Goal: Information Seeking & Learning: Check status

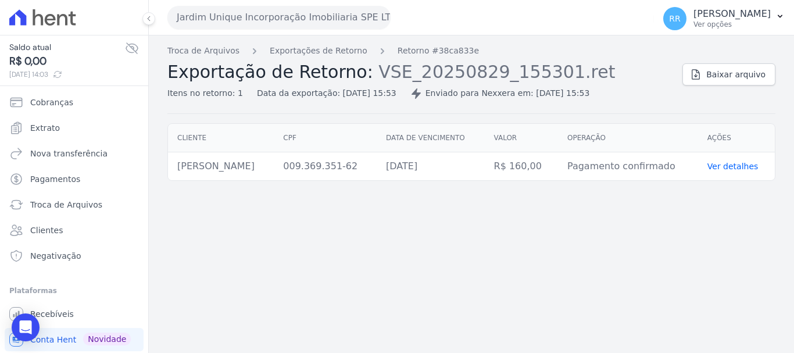
click at [257, 19] on button "Jardim Unique Incorporação Imobiliaria SPE LTDA" at bounding box center [278, 17] width 223 height 23
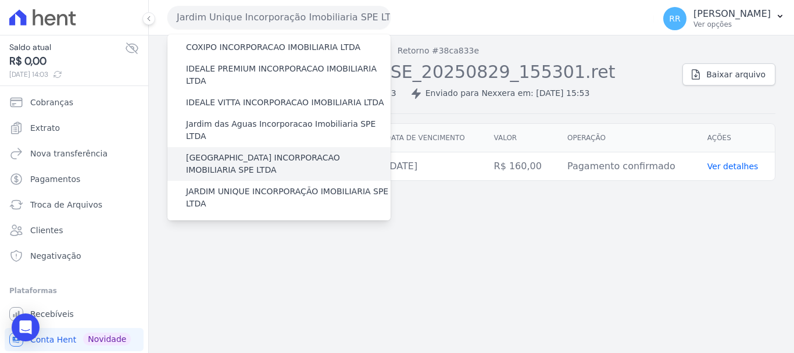
scroll to position [174, 0]
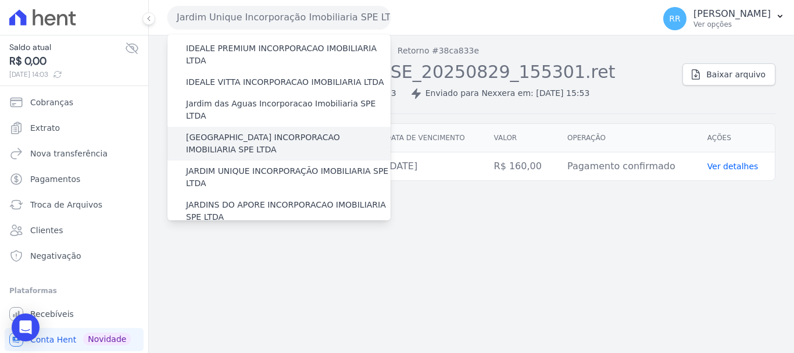
click at [268, 131] on label "[GEOGRAPHIC_DATA] INCORPORACAO IMOBILIARIA SPE LTDA" at bounding box center [288, 143] width 204 height 24
click at [0, 0] on input "[GEOGRAPHIC_DATA] INCORPORACAO IMOBILIARIA SPE LTDA" at bounding box center [0, 0] width 0 height 0
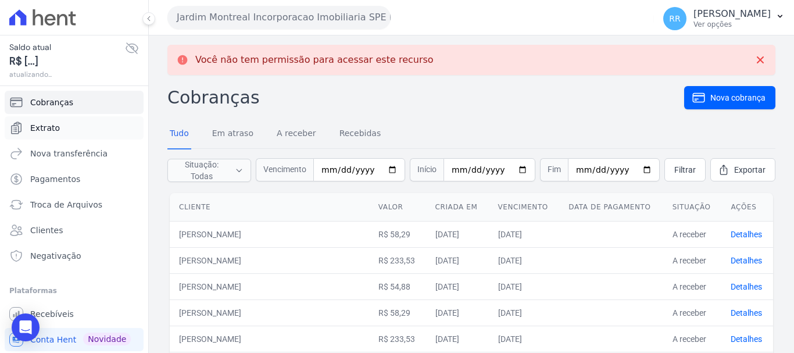
click at [49, 129] on span "Extrato" at bounding box center [45, 128] width 30 height 12
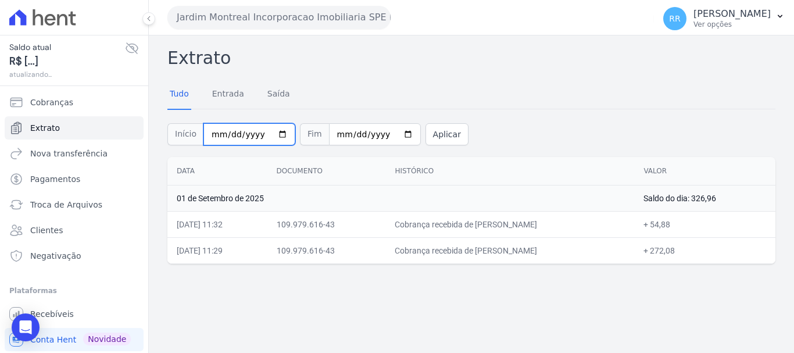
click at [270, 134] on input "[DATE]" at bounding box center [249, 134] width 92 height 22
click at [270, 135] on input "[DATE]" at bounding box center [249, 134] width 92 height 22
type input "[DATE]"
click at [437, 135] on button "Aplicar" at bounding box center [446, 134] width 43 height 22
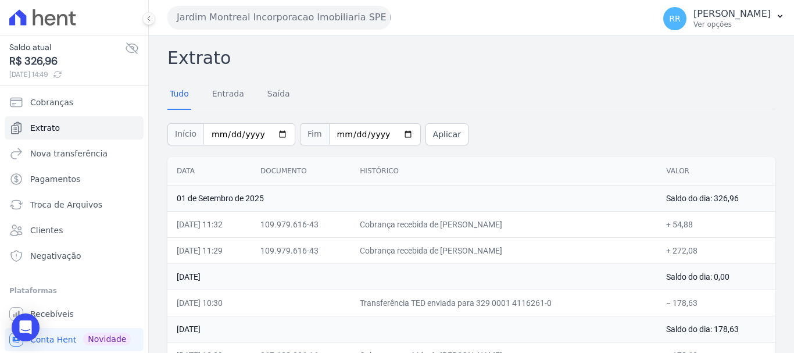
click at [246, 25] on button "Jardim Montreal Incorporacao Imobiliaria SPE LTDA" at bounding box center [278, 17] width 223 height 23
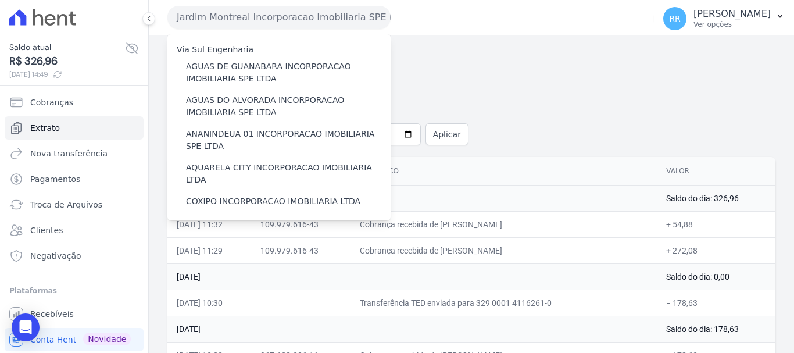
drag, startPoint x: 563, startPoint y: 67, endPoint x: 557, endPoint y: 85, distance: 18.9
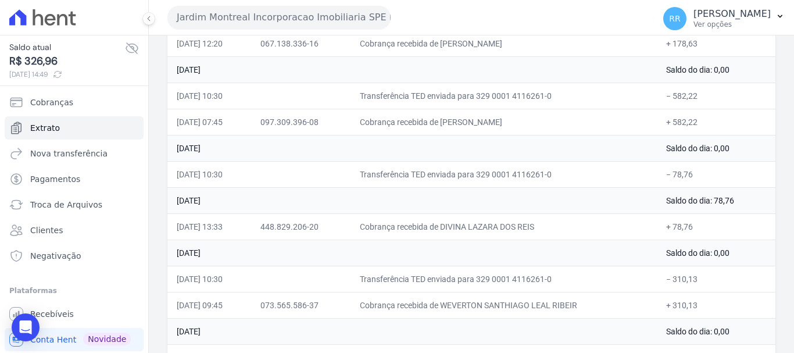
scroll to position [290, 0]
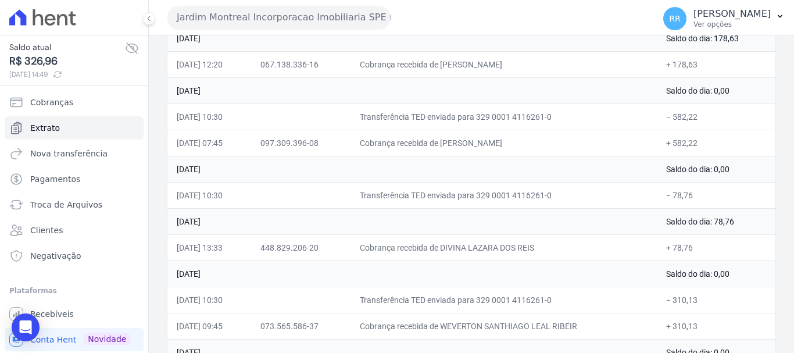
drag, startPoint x: 455, startPoint y: 139, endPoint x: 562, endPoint y: 148, distance: 107.2
click at [562, 148] on td "Cobrança recebida de [PERSON_NAME]" at bounding box center [503, 143] width 306 height 26
click at [484, 137] on td "Cobrança recebida de [PERSON_NAME]" at bounding box center [503, 143] width 306 height 26
drag, startPoint x: 549, startPoint y: 137, endPoint x: 451, endPoint y: 150, distance: 98.4
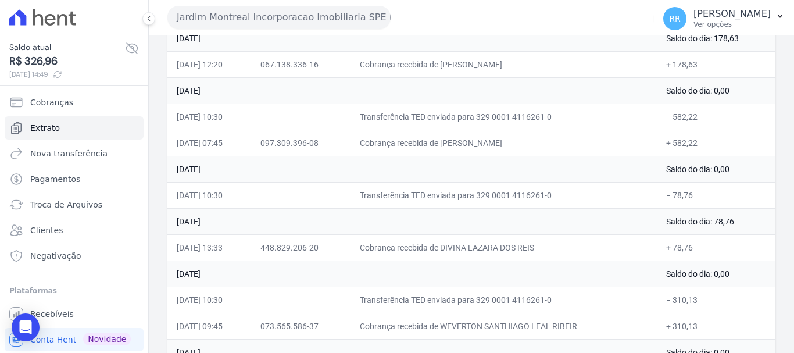
click at [451, 150] on td "Cobrança recebida de [PERSON_NAME]" at bounding box center [503, 143] width 306 height 26
copy td "DANIELI DIAS FERREIRA"
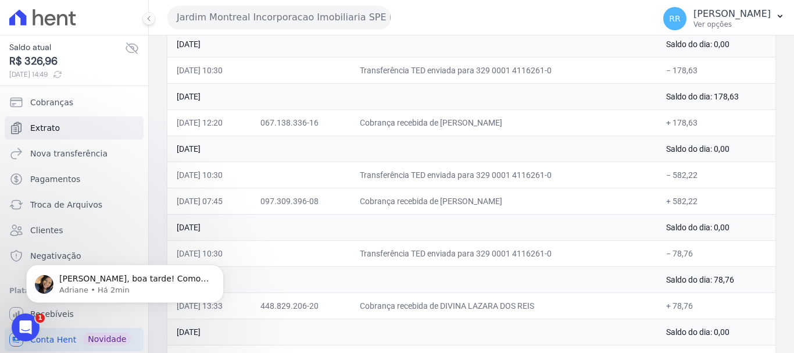
scroll to position [0, 0]
click at [98, 281] on p "Renato, boa tarde! Como vai? Prontinho. Dado o comando para regerar os arquivos…" at bounding box center [134, 279] width 150 height 12
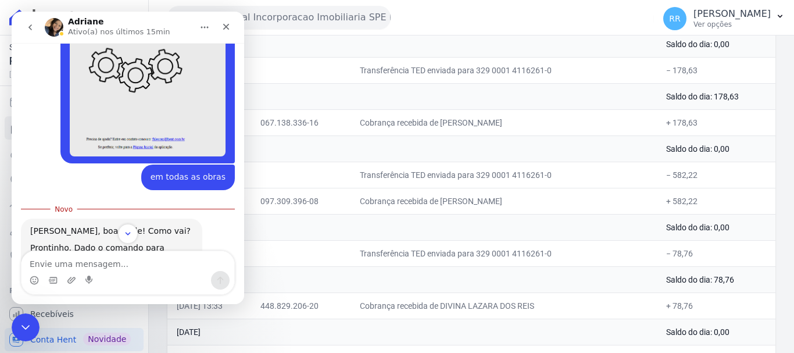
scroll to position [1049, 0]
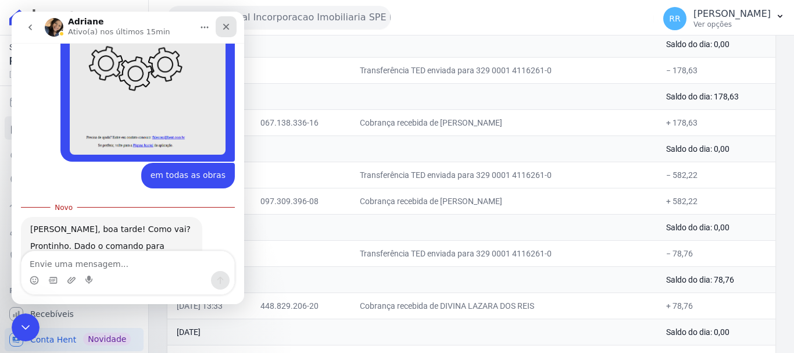
click at [225, 26] on icon "Fechar" at bounding box center [226, 27] width 6 height 6
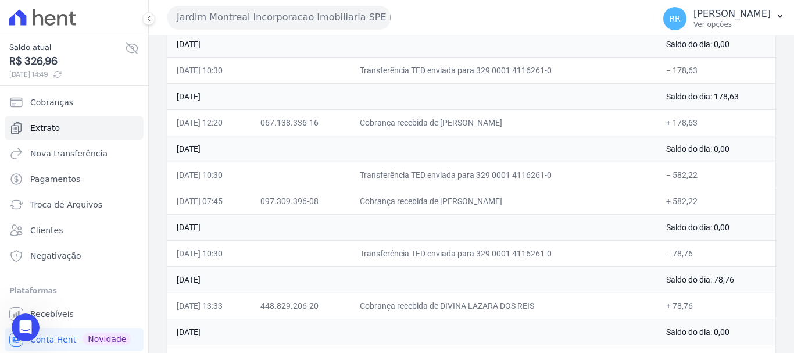
scroll to position [1029, 0]
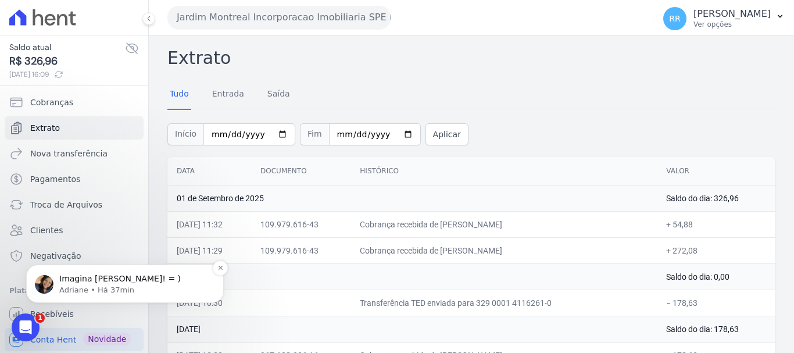
click at [55, 278] on div "Imagina [PERSON_NAME]! = ) [PERSON_NAME] • Há 37min" at bounding box center [125, 283] width 180 height 23
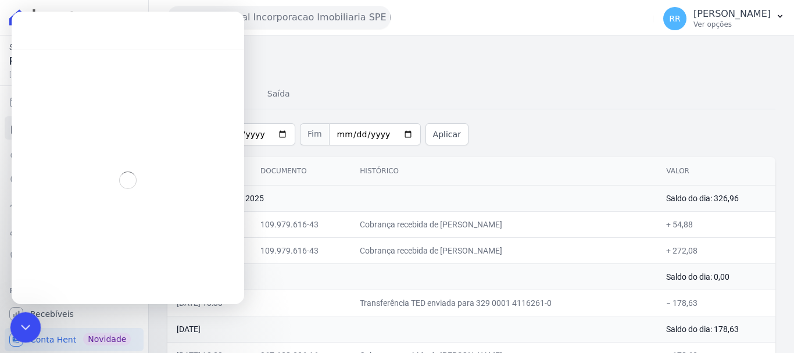
drag, startPoint x: 20, startPoint y: 325, endPoint x: 135, endPoint y: 590, distance: 289.1
click at [20, 324] on icon "Encerramento do Messenger da Intercom" at bounding box center [24, 325] width 14 height 14
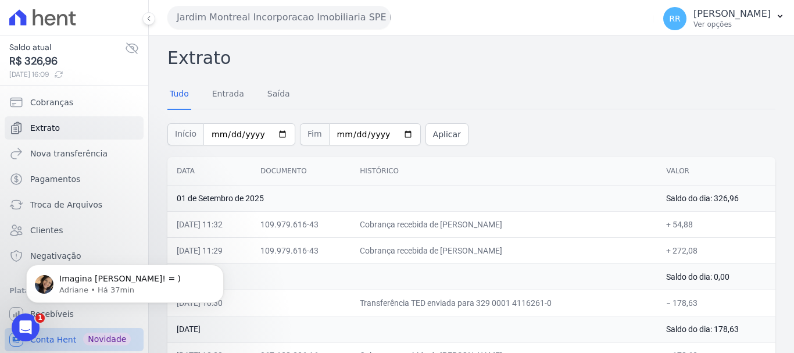
scroll to position [2, 0]
click at [35, 321] on div "Abertura do Messenger da Intercom" at bounding box center [24, 325] width 38 height 38
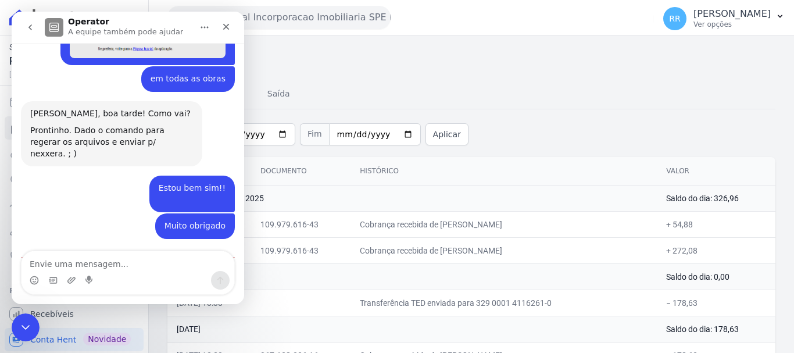
scroll to position [1156, 0]
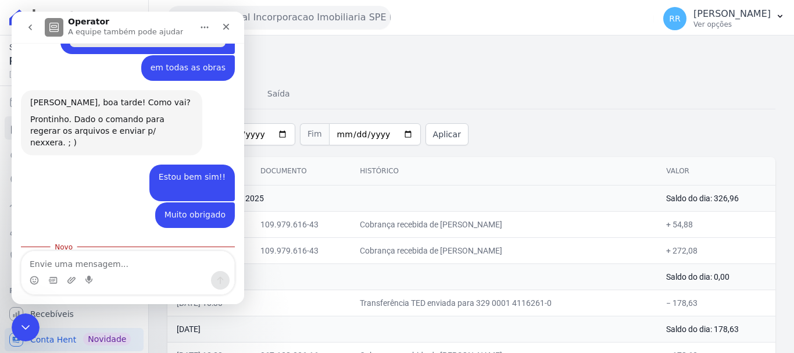
click at [511, 107] on div "Tudo Entrada [GEOGRAPHIC_DATA]" at bounding box center [471, 94] width 608 height 28
click at [222, 31] on icon "Fechar" at bounding box center [225, 26] width 9 height 9
